Goal: Task Accomplishment & Management: Complete application form

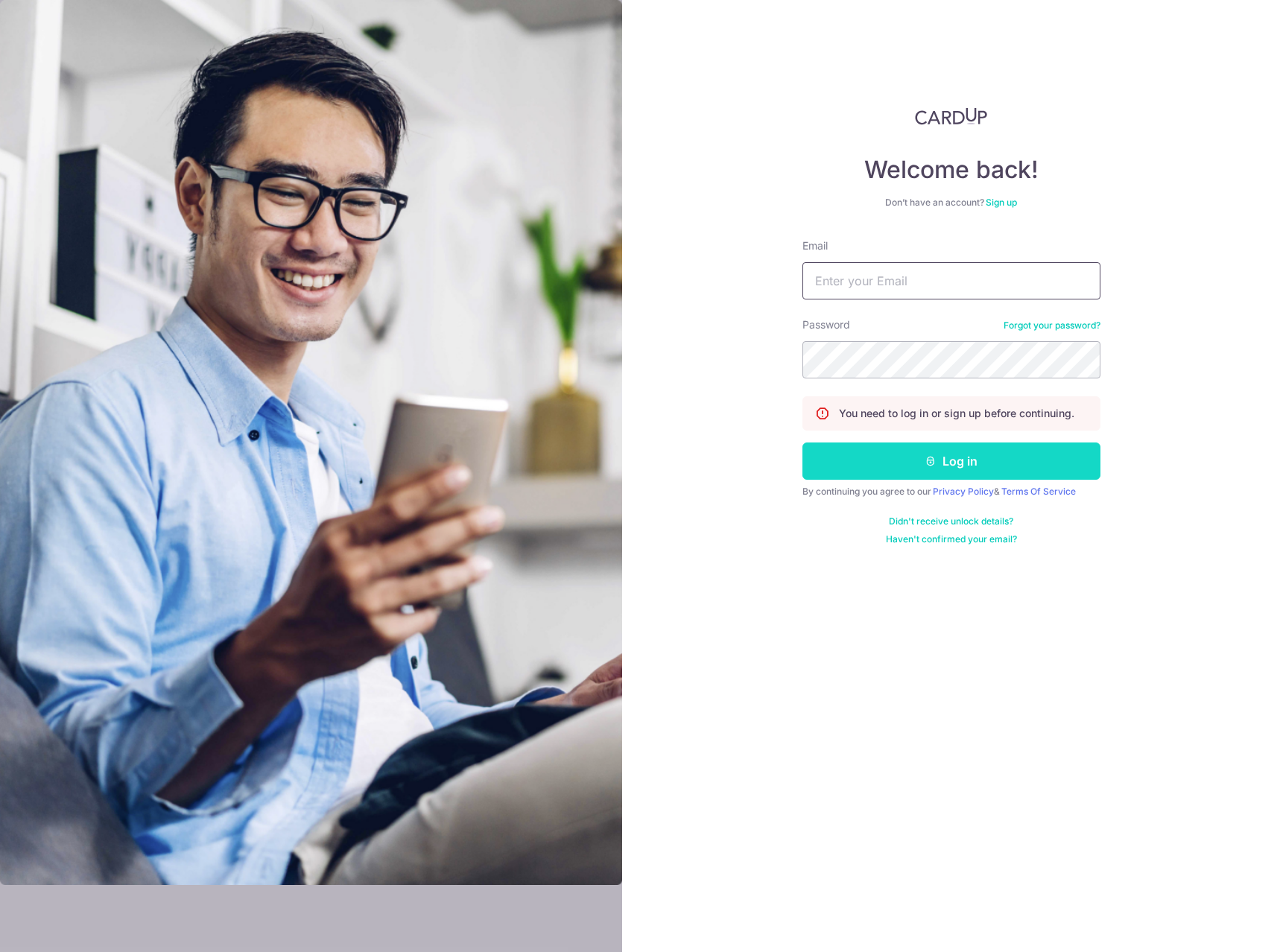
type input "[EMAIL_ADDRESS][PERSON_NAME][DOMAIN_NAME]"
click at [915, 449] on button "Log in" at bounding box center [951, 461] width 298 height 38
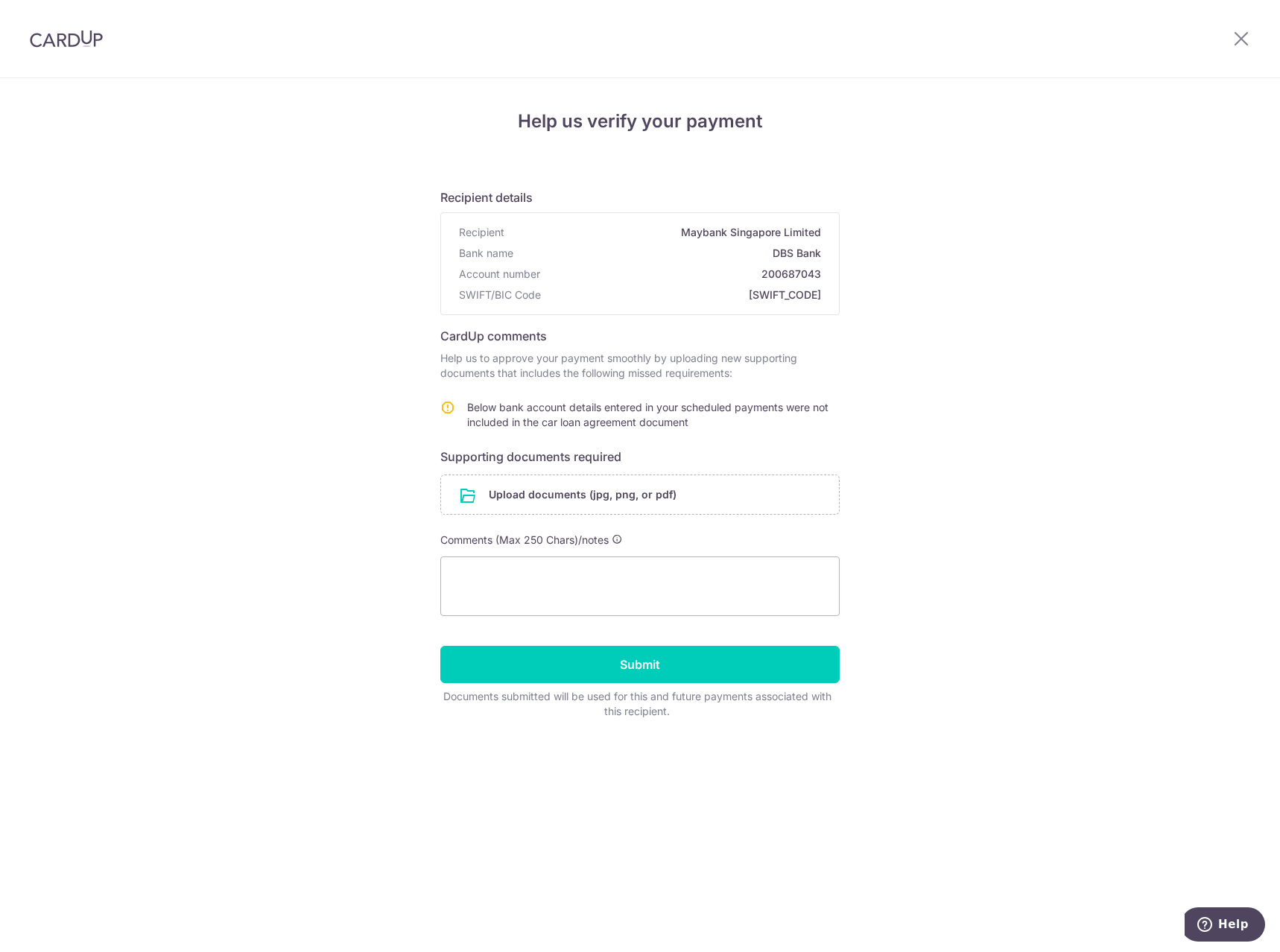
click at [940, 483] on div "Help us verify your payment Recipient details Recipient Maybank Singapore Limit…" at bounding box center [640, 515] width 1280 height 874
click at [965, 475] on div "Help us verify your payment Recipient details Recipient Maybank Singapore Limit…" at bounding box center [640, 515] width 1280 height 874
click at [1081, 501] on div "Help us verify your payment Recipient details Recipient Maybank Singapore Limit…" at bounding box center [640, 515] width 1280 height 874
drag, startPoint x: 1075, startPoint y: 430, endPoint x: 764, endPoint y: 603, distance: 355.9
click at [1075, 430] on div "Help us verify your payment Recipient details Recipient Maybank Singapore Limit…" at bounding box center [640, 515] width 1280 height 874
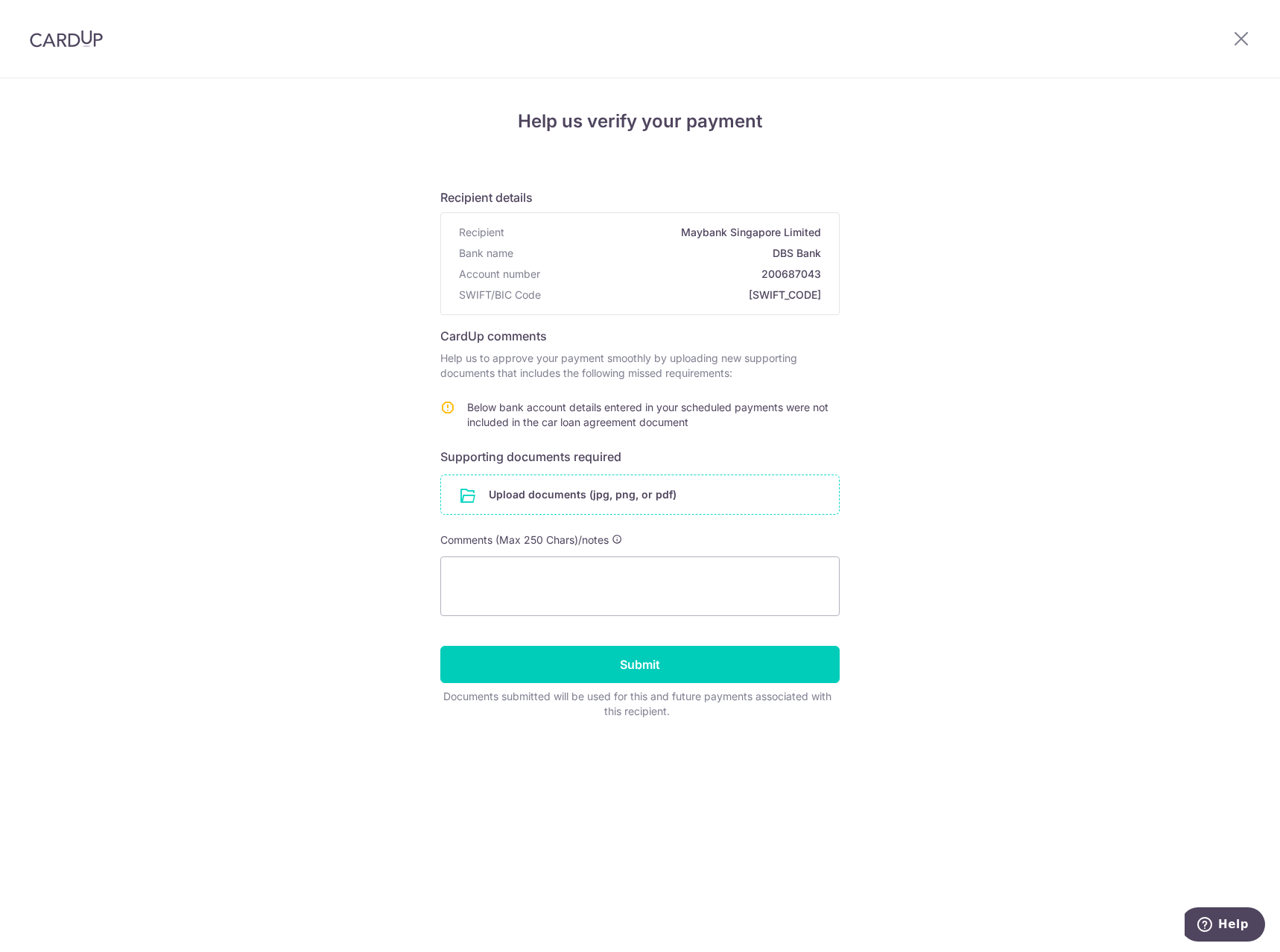
click at [648, 493] on input "file" at bounding box center [640, 495] width 398 height 39
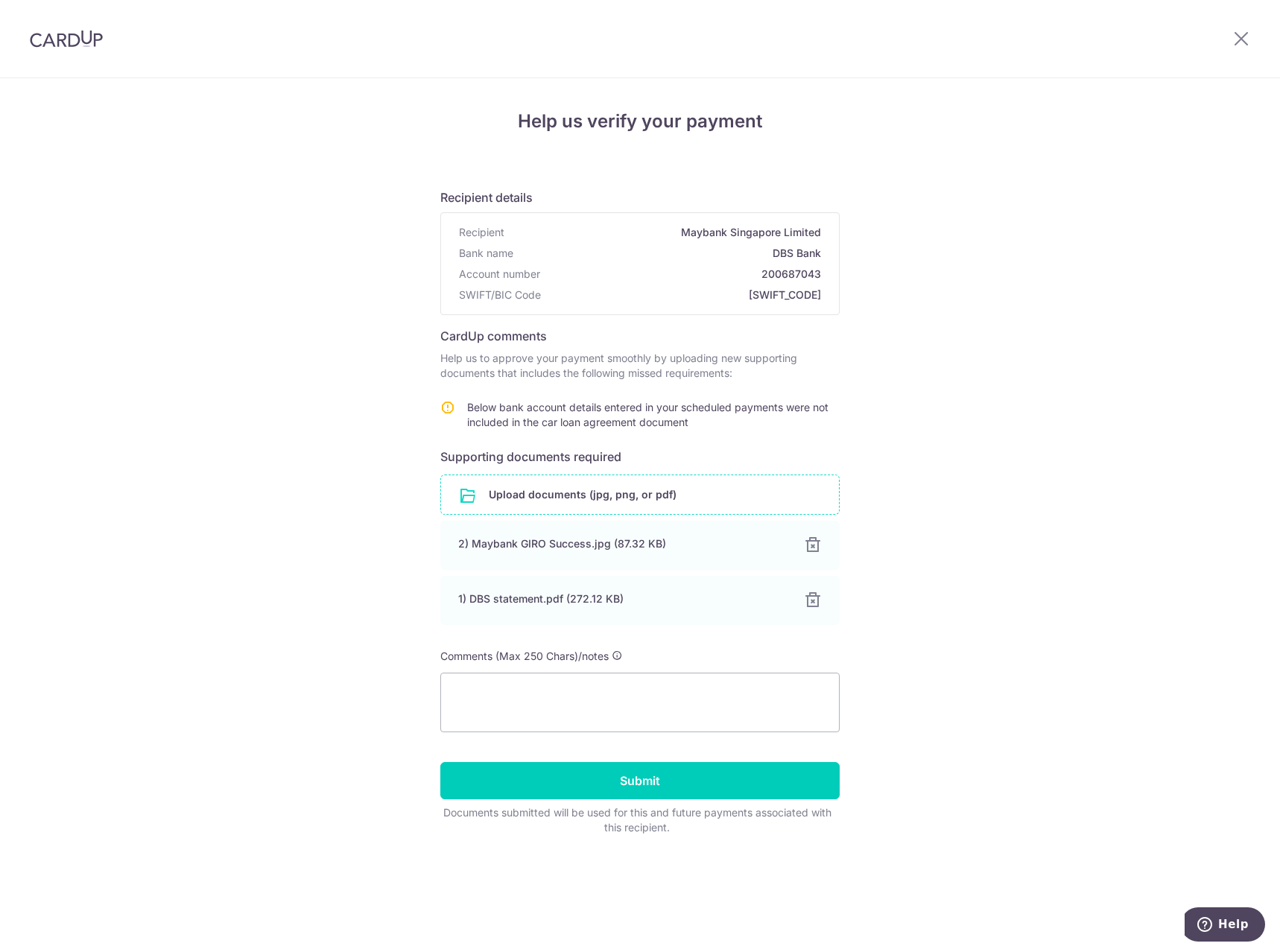
click at [619, 760] on form "Recipient details Recipient Maybank Singapore Limited Bank name DBS Bank Accoun…" at bounding box center [640, 505] width 400 height 658
click at [623, 777] on input "Submit" at bounding box center [640, 781] width 400 height 38
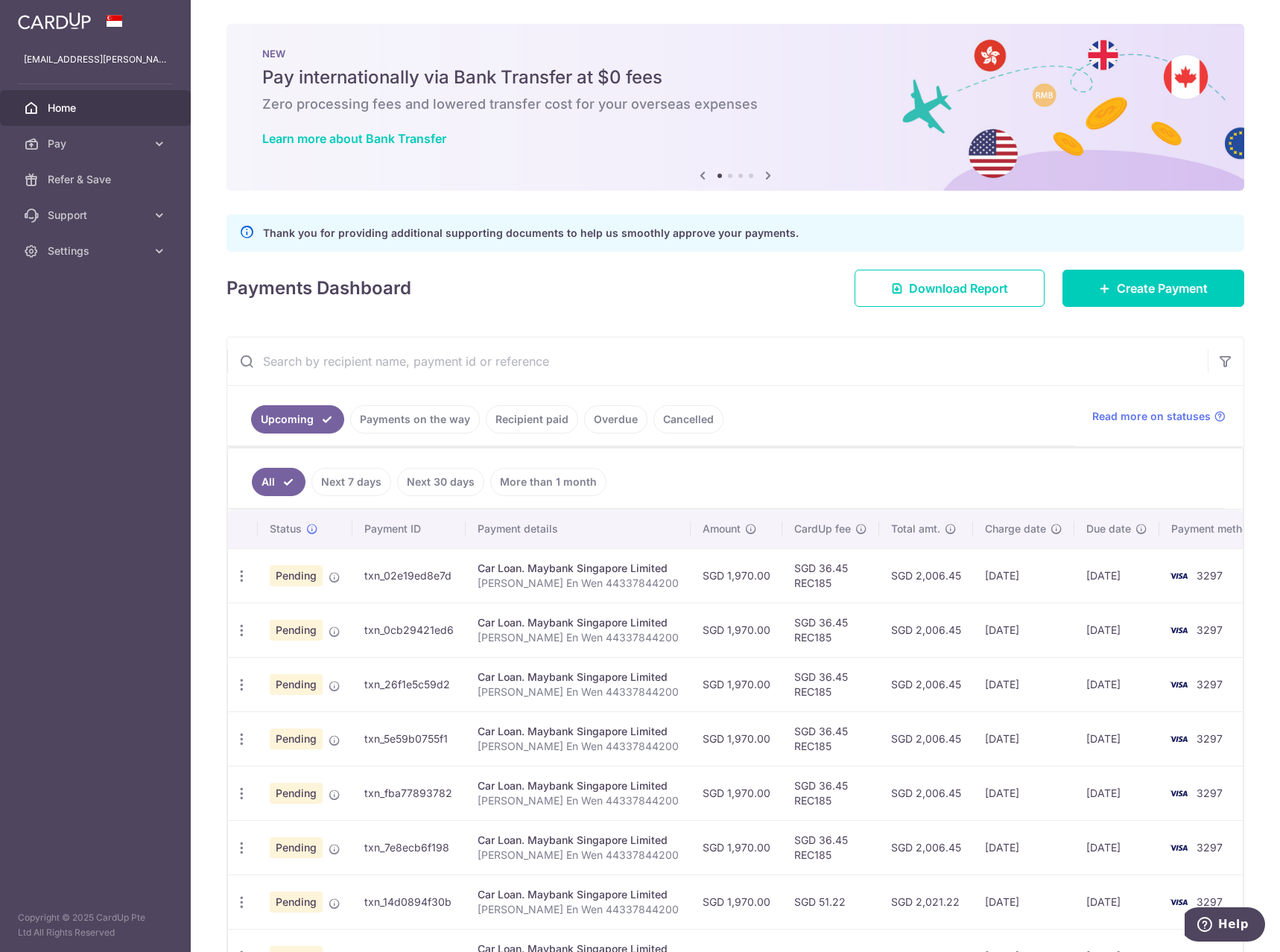
click at [1225, 327] on div "× Pause Schedule Pause all future payments in this series Pause just this one p…" at bounding box center [735, 476] width 1089 height 952
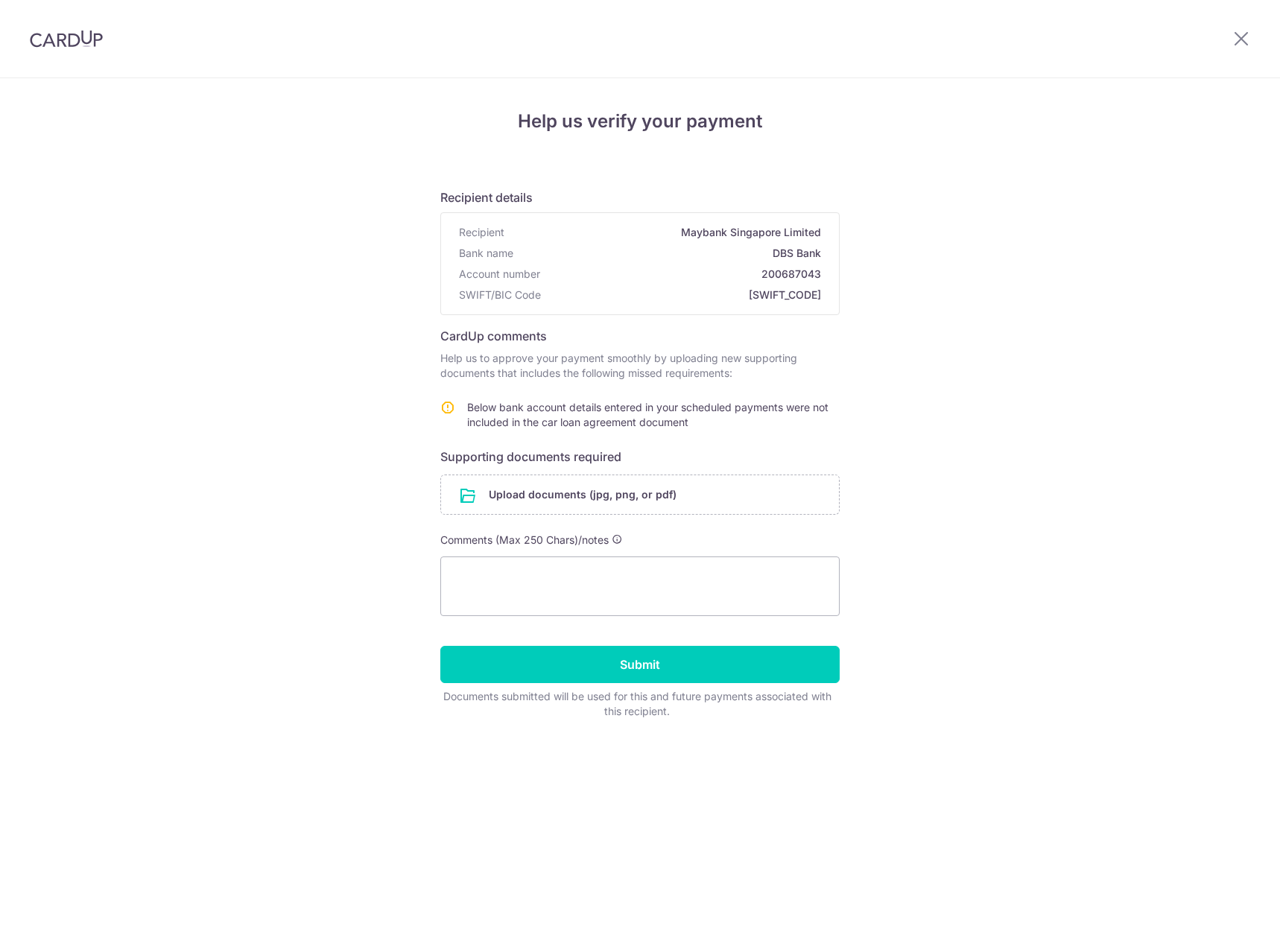
click at [928, 505] on div "Help us verify your payment Recipient details Recipient Maybank Singapore Limit…" at bounding box center [640, 515] width 1280 height 874
click at [1249, 41] on icon at bounding box center [1242, 38] width 18 height 19
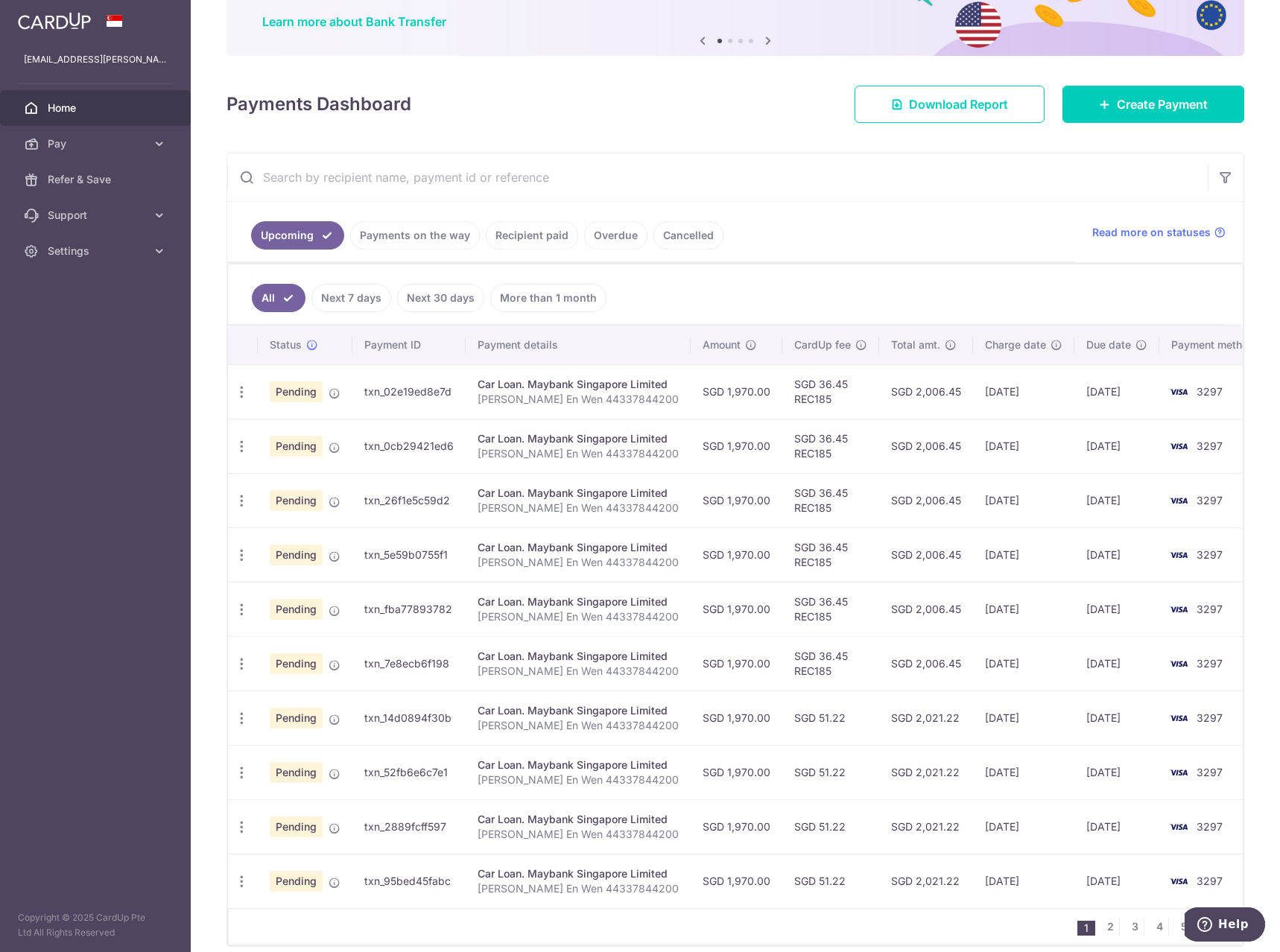
scroll to position [189, 0]
